Goal: Browse casually: Explore the website without a specific task or goal

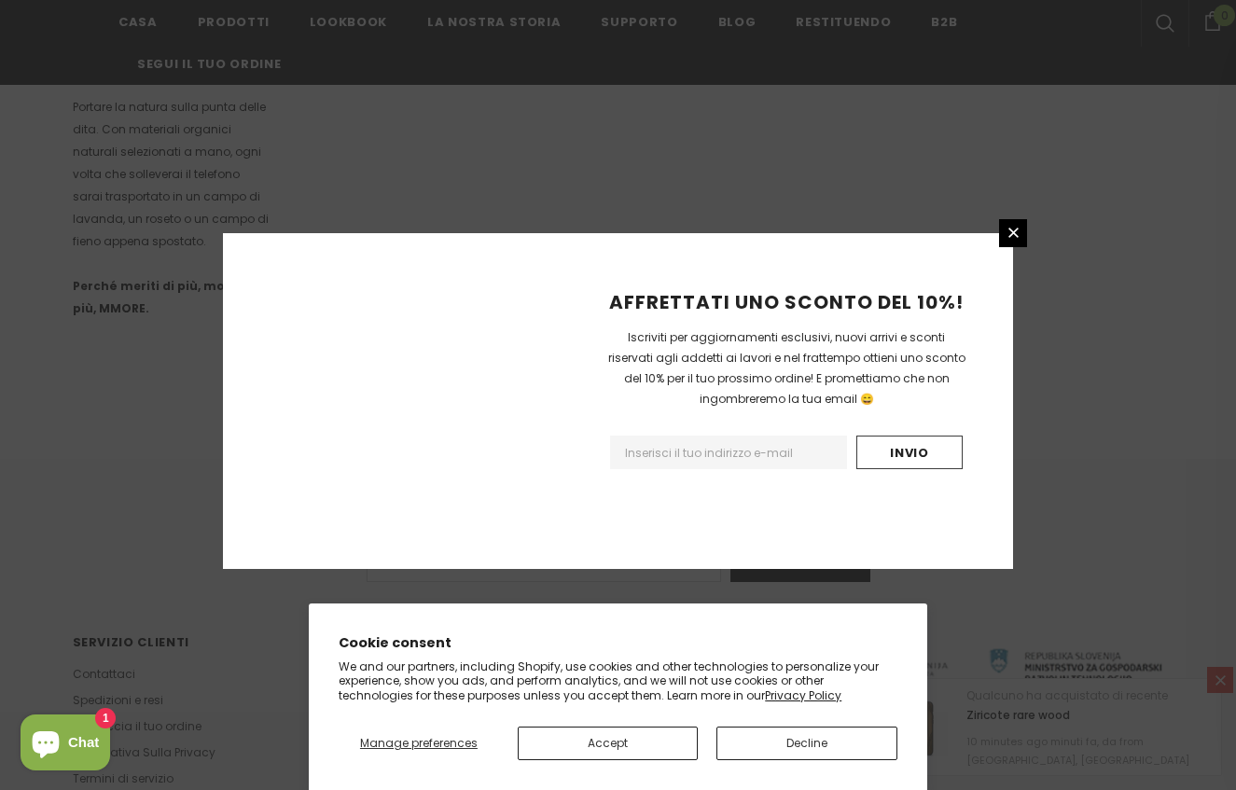
scroll to position [1160, 0]
